Goal: Transaction & Acquisition: Purchase product/service

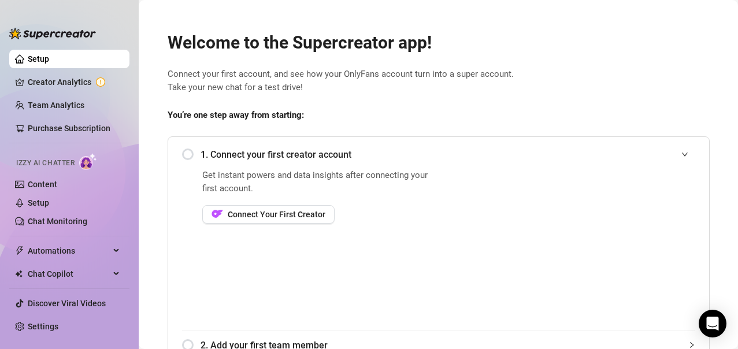
click at [545, 43] on h2 "Welcome to the Supercreator app!" at bounding box center [439, 43] width 542 height 22
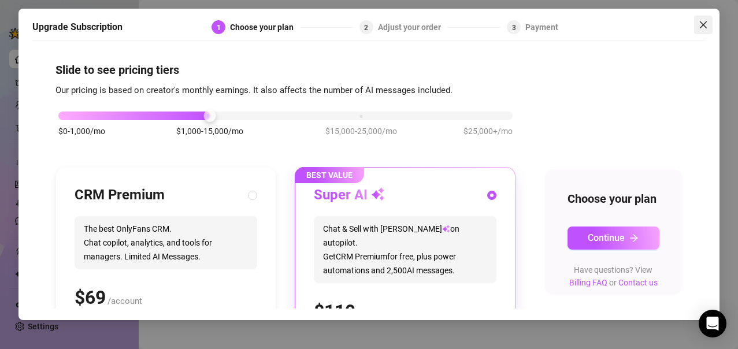
click at [698, 18] on button "Close" at bounding box center [703, 25] width 18 height 18
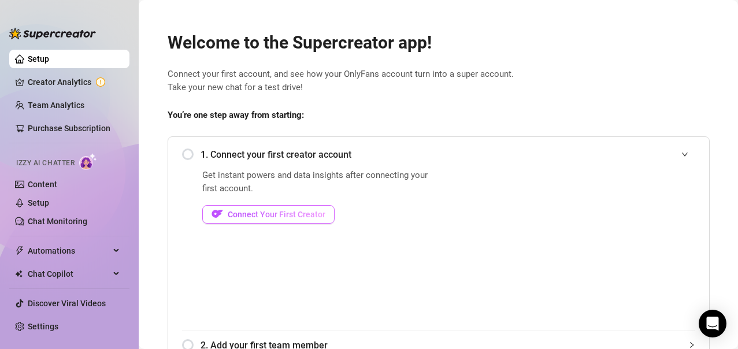
click at [291, 211] on span "Connect Your First Creator" at bounding box center [277, 214] width 98 height 9
click at [289, 215] on span "Connect Your First Creator" at bounding box center [277, 214] width 98 height 9
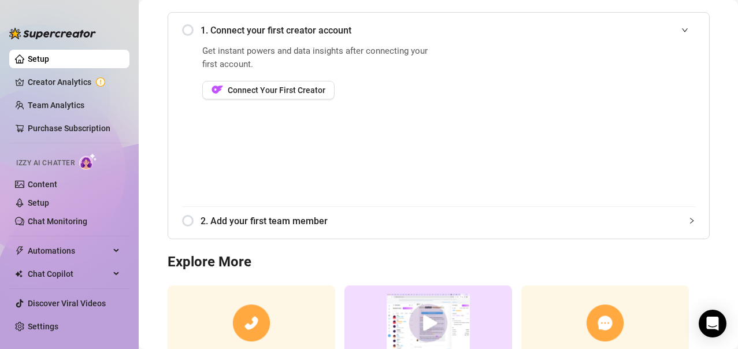
scroll to position [128, 0]
